Goal: Task Accomplishment & Management: Use online tool/utility

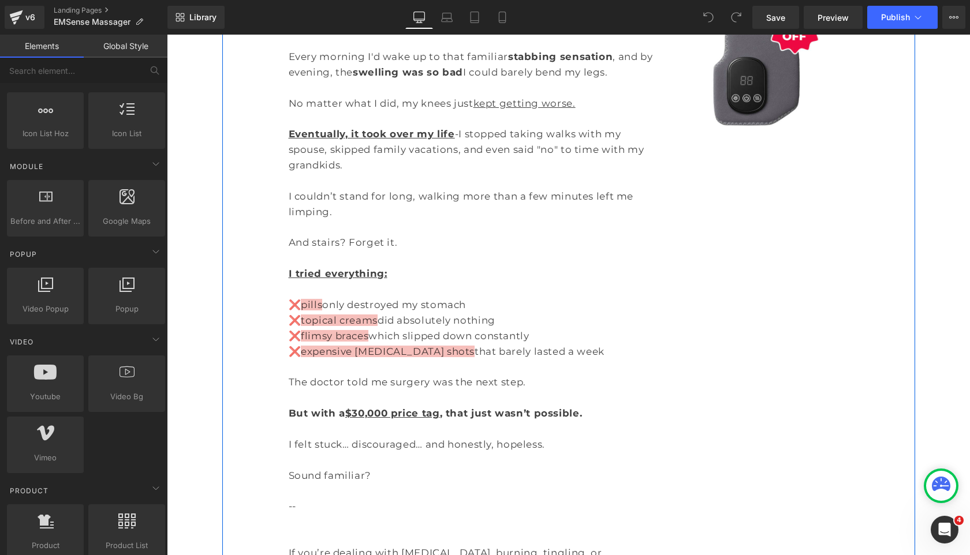
scroll to position [544, 0]
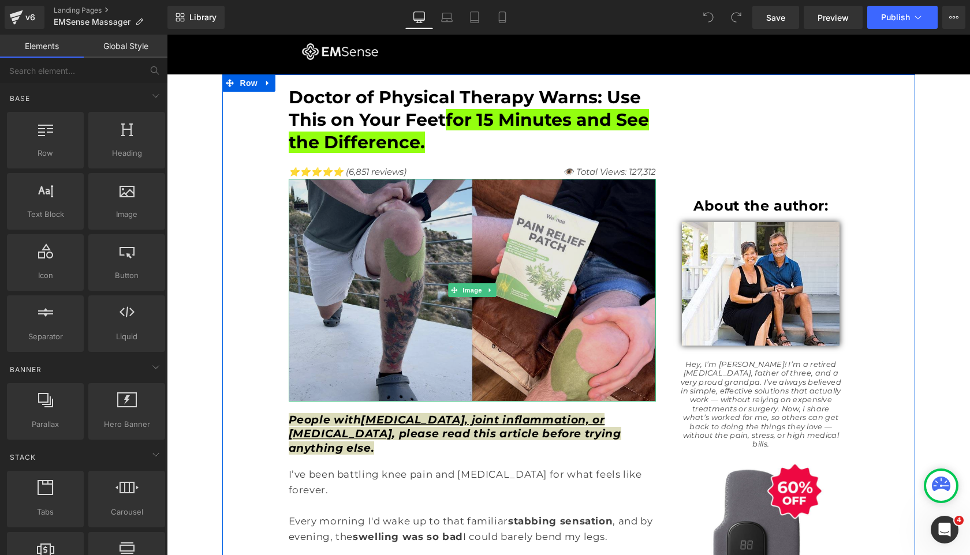
scroll to position [5, 0]
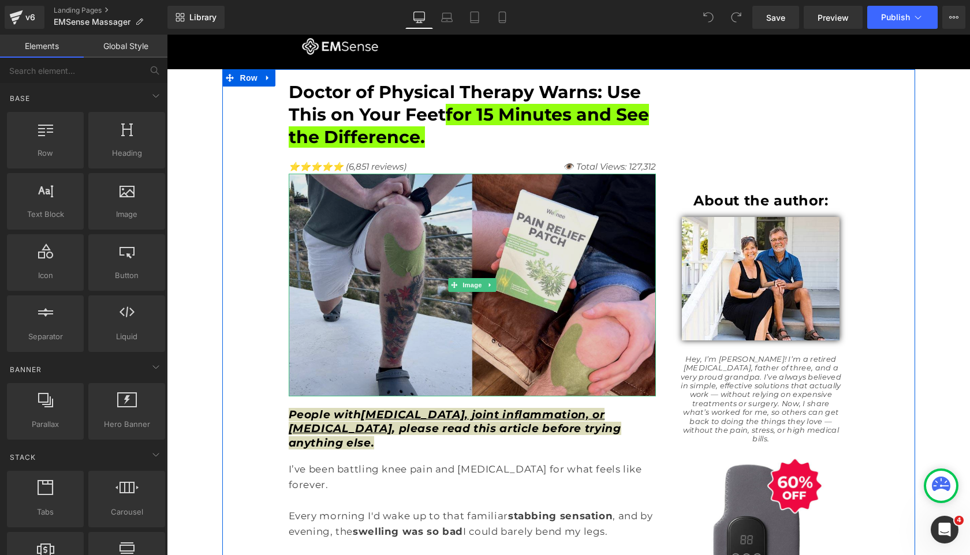
click at [357, 254] on img at bounding box center [473, 285] width 368 height 223
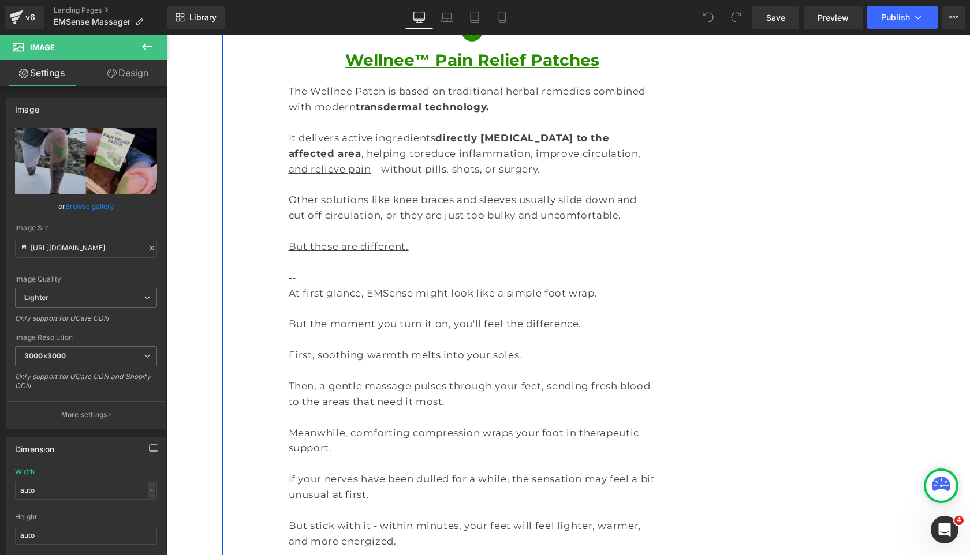
scroll to position [4028, 0]
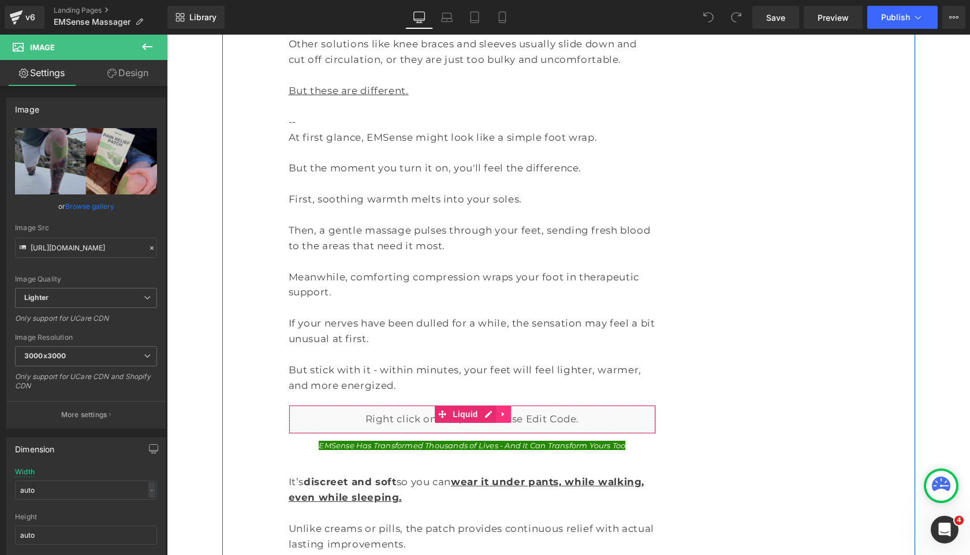
click at [498, 406] on link at bounding box center [503, 414] width 15 height 17
click at [498, 410] on icon at bounding box center [496, 414] width 8 height 9
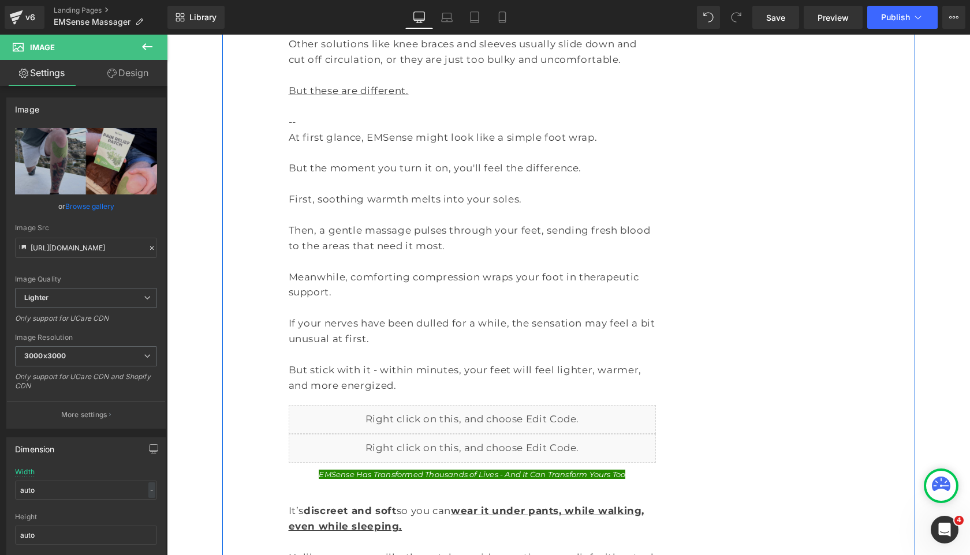
click at [488, 434] on div "Liquid" at bounding box center [473, 448] width 368 height 29
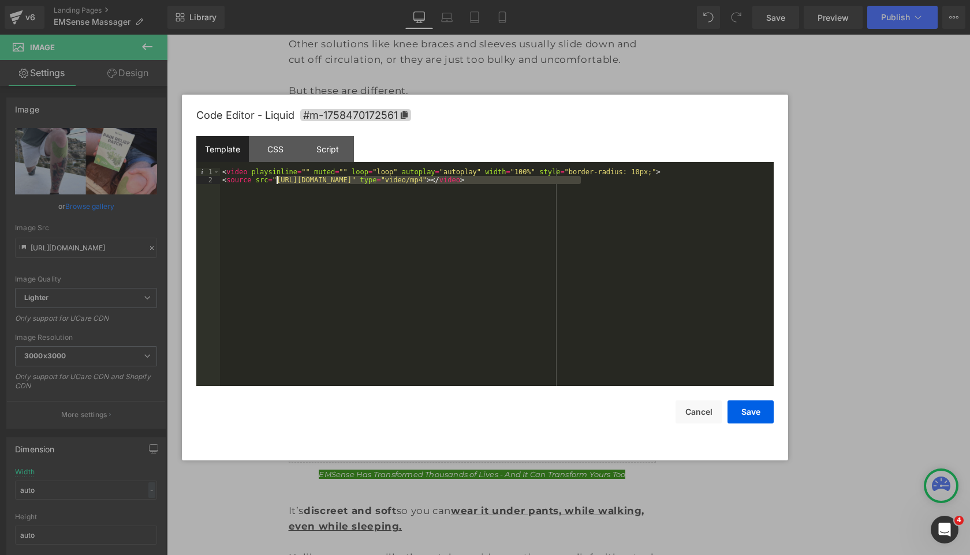
drag, startPoint x: 580, startPoint y: 180, endPoint x: 275, endPoint y: 180, distance: 304.2
click at [275, 180] on div "< video playsinline = "" muted = "" loop = "loop" autoplay = "autoplay" width =…" at bounding box center [497, 285] width 554 height 234
click at [739, 408] on button "Save" at bounding box center [750, 412] width 46 height 23
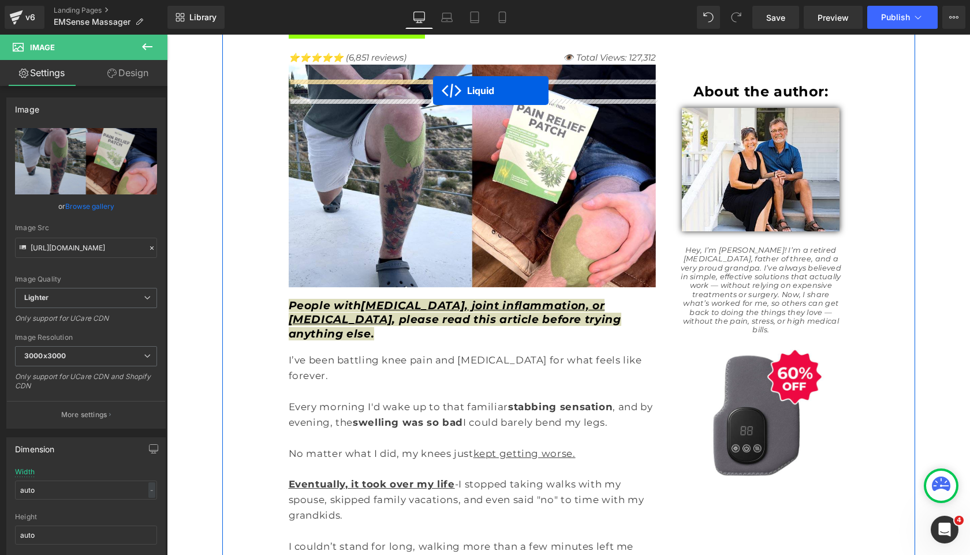
scroll to position [80, 0]
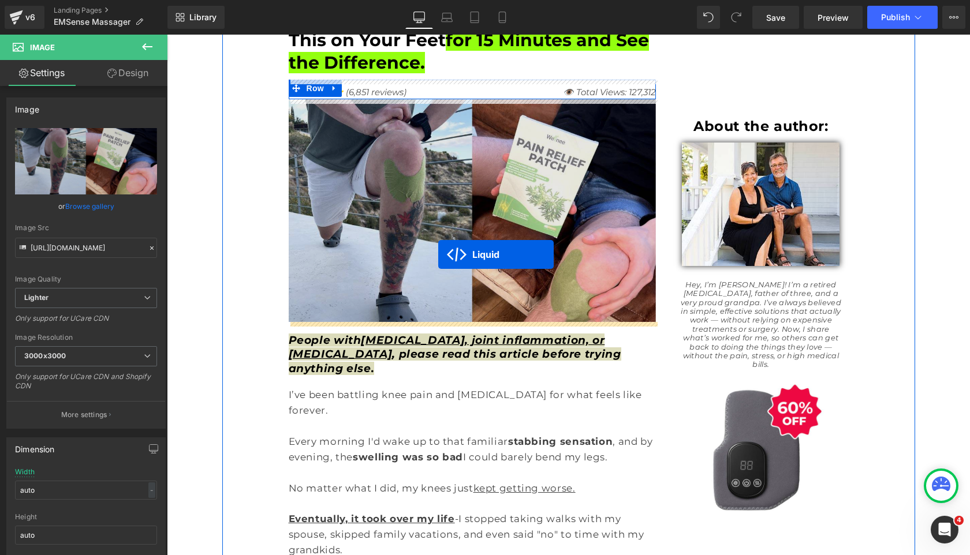
drag, startPoint x: 469, startPoint y: 253, endPoint x: 438, endPoint y: 255, distance: 31.2
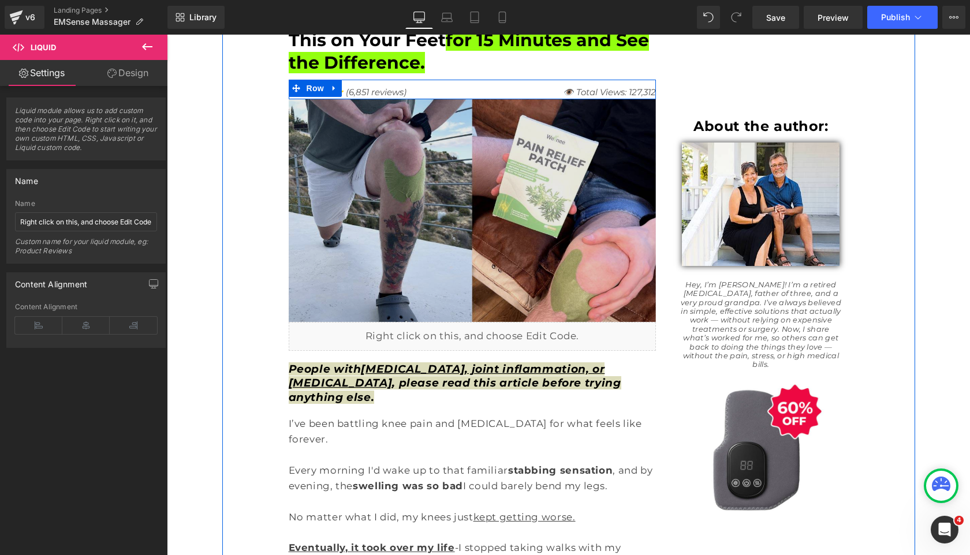
click at [433, 165] on img at bounding box center [473, 210] width 368 height 223
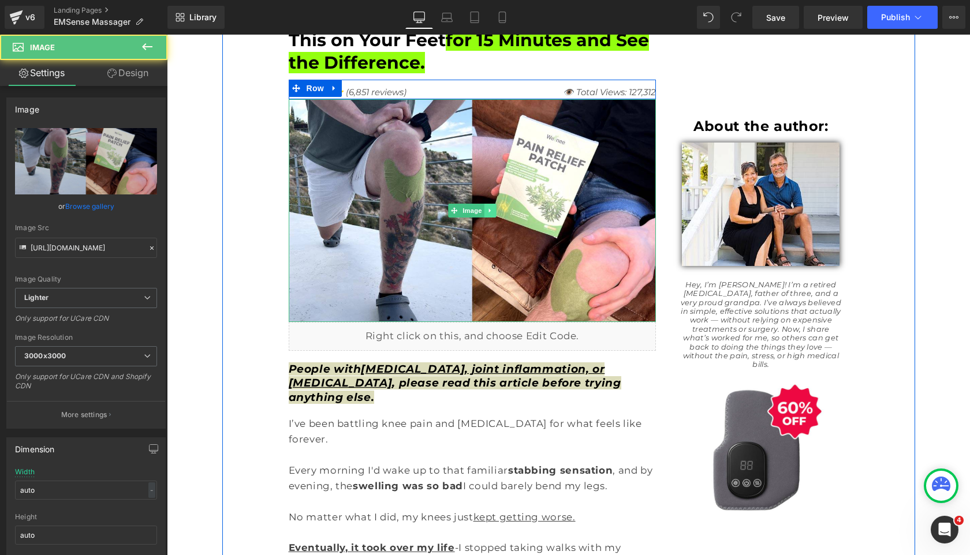
click at [490, 215] on link at bounding box center [490, 211] width 12 height 14
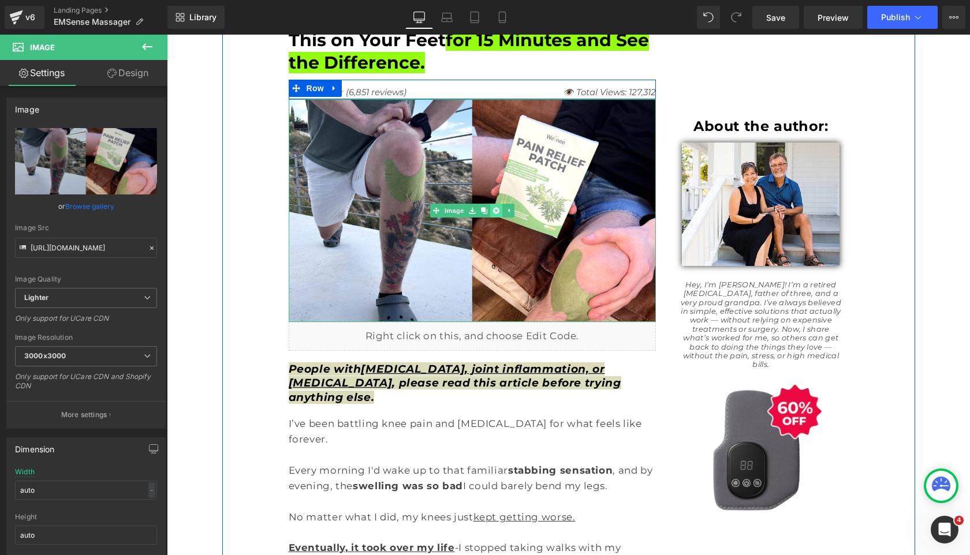
click at [494, 214] on link at bounding box center [496, 211] width 12 height 14
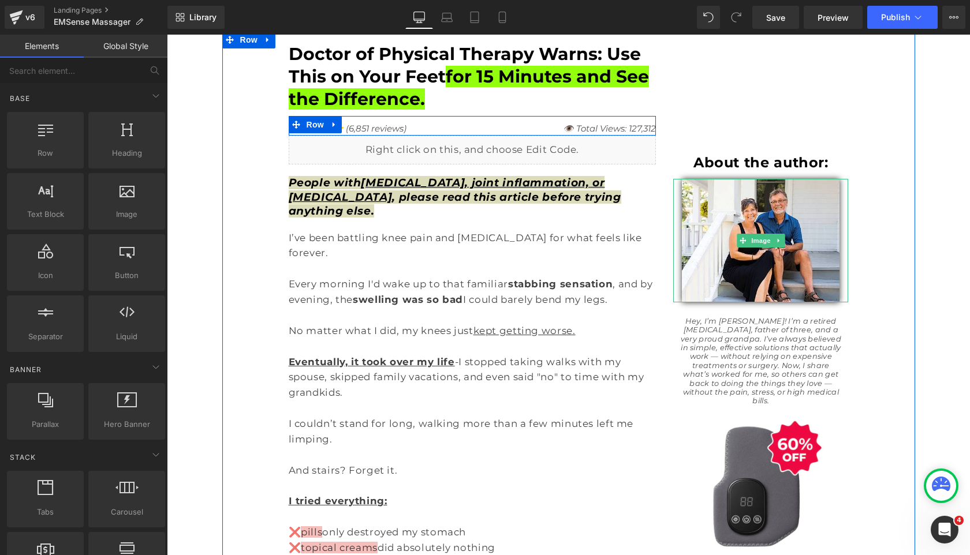
scroll to position [0, 0]
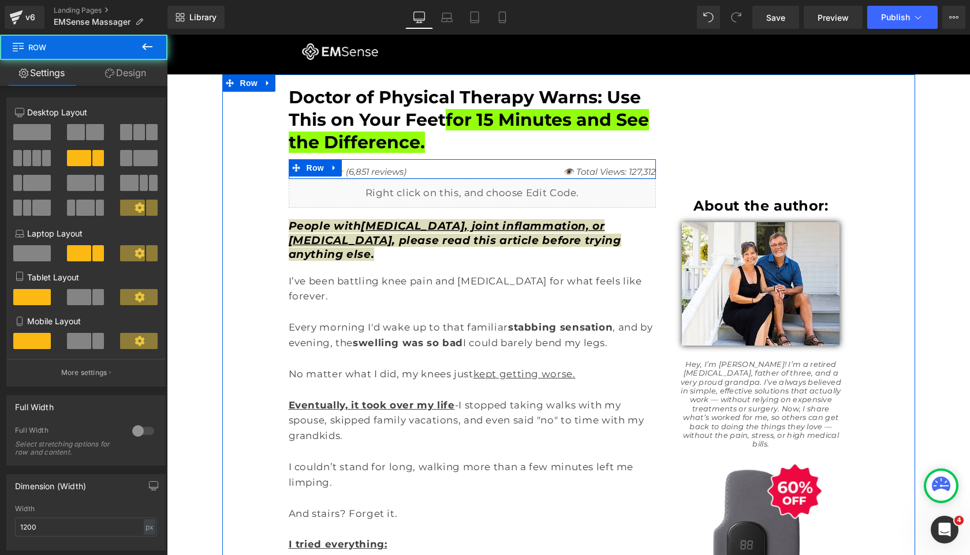
click at [704, 155] on div "About the author: Heading Image Hey, I’m Patrick! I’m a retired construction wo…" at bounding box center [760, 342] width 192 height 512
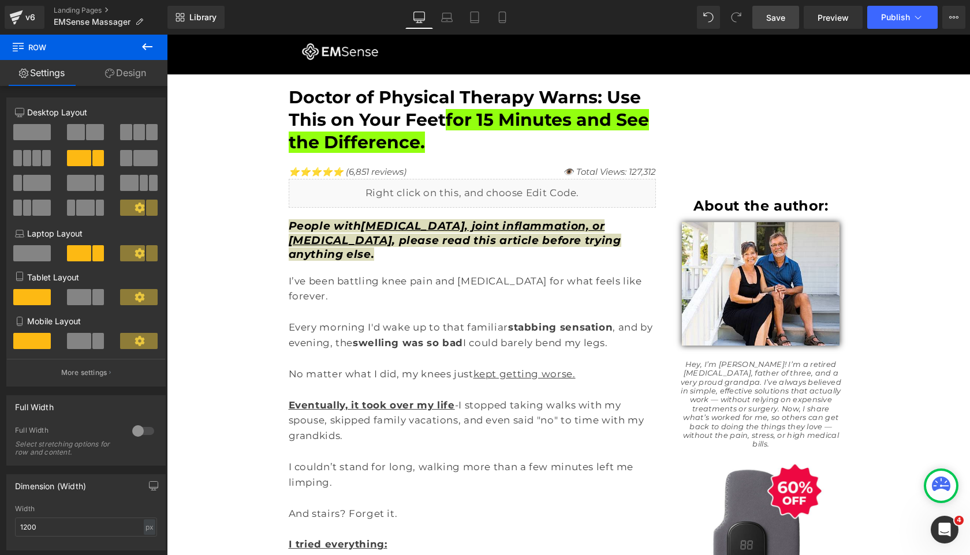
click at [776, 16] on span "Save" at bounding box center [775, 18] width 19 height 12
